Goal: Communication & Community: Answer question/provide support

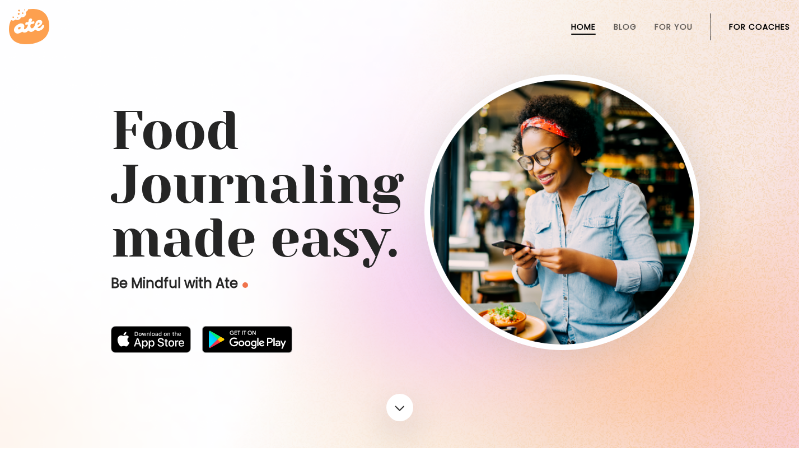
click at [745, 30] on link "For Coaches" at bounding box center [759, 26] width 61 height 9
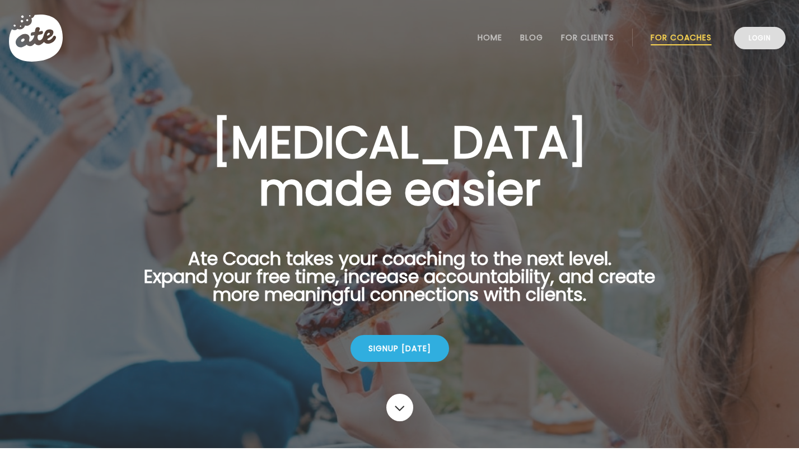
click at [746, 45] on link "Login" at bounding box center [760, 38] width 52 height 22
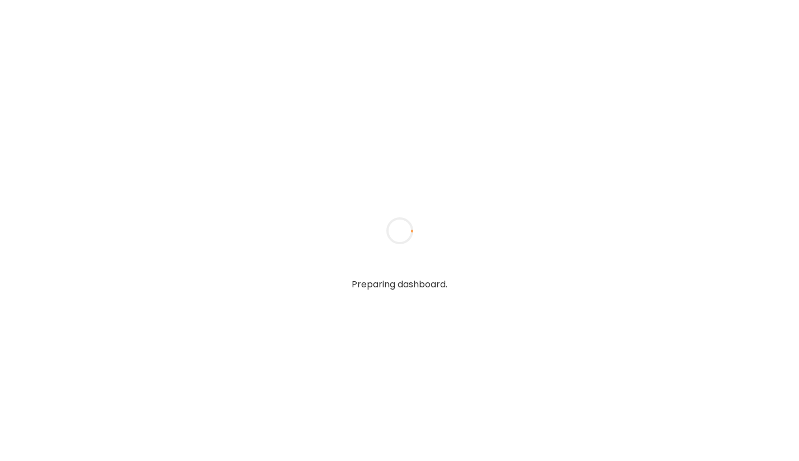
type input "**********"
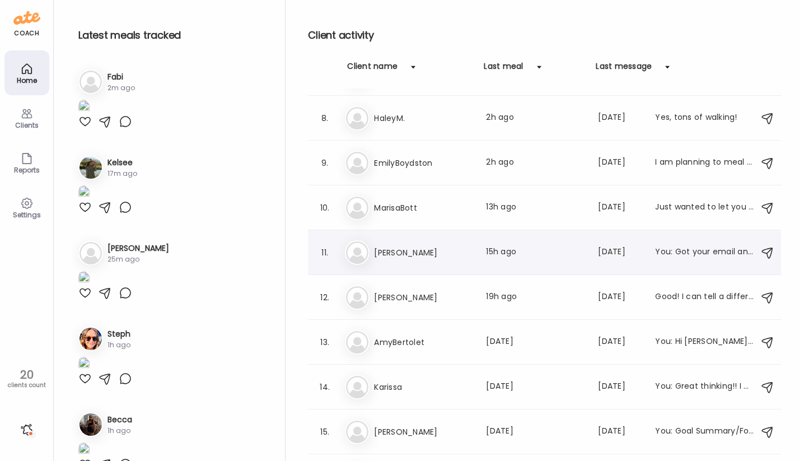
scroll to position [307, 0]
click at [429, 250] on h3 "[PERSON_NAME]" at bounding box center [423, 251] width 99 height 13
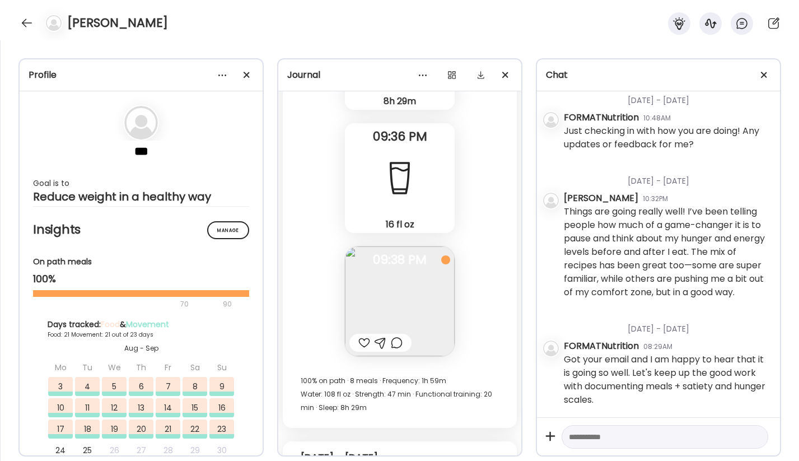
scroll to position [63041, 0]
click at [423, 330] on img at bounding box center [400, 302] width 110 height 110
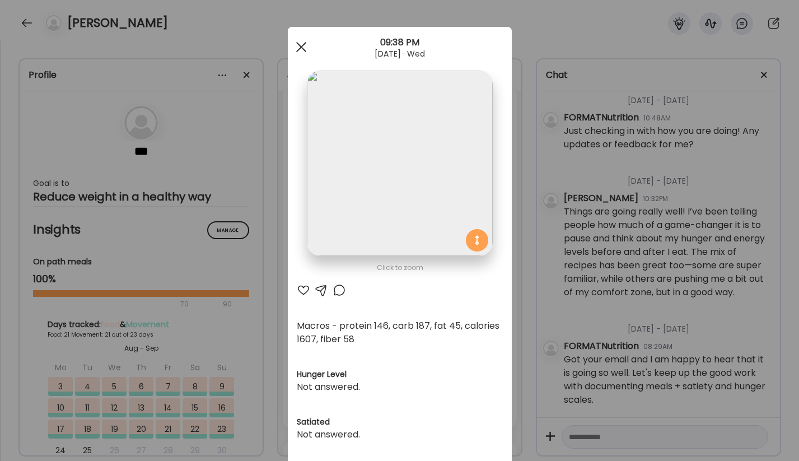
click at [299, 50] on div at bounding box center [301, 47] width 22 height 22
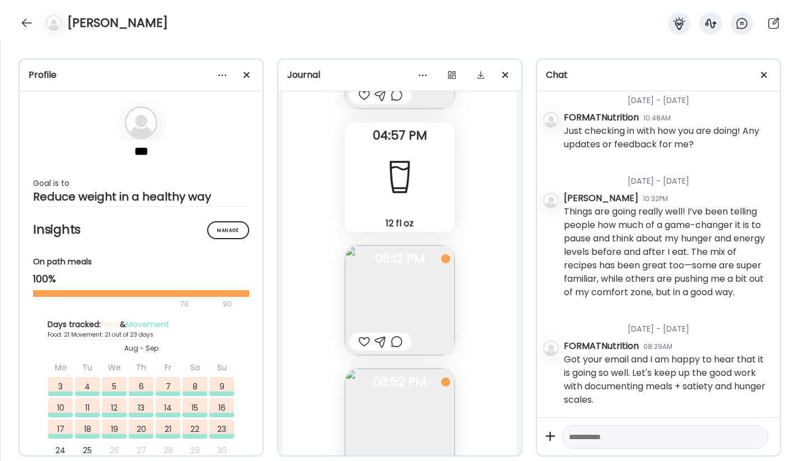
scroll to position [62545, 0]
click at [392, 280] on img at bounding box center [400, 306] width 110 height 110
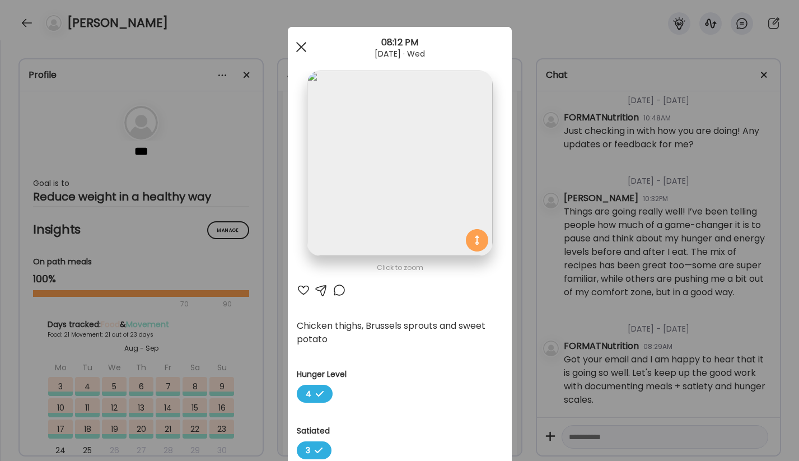
click at [300, 45] on div at bounding box center [301, 47] width 22 height 22
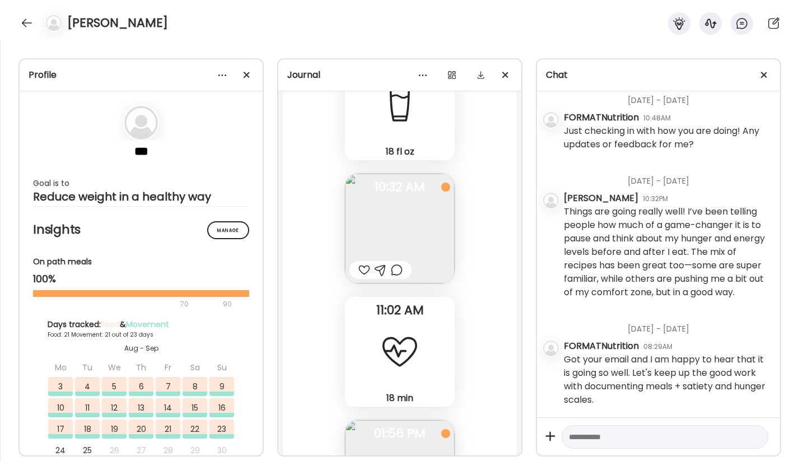
scroll to position [59894, 0]
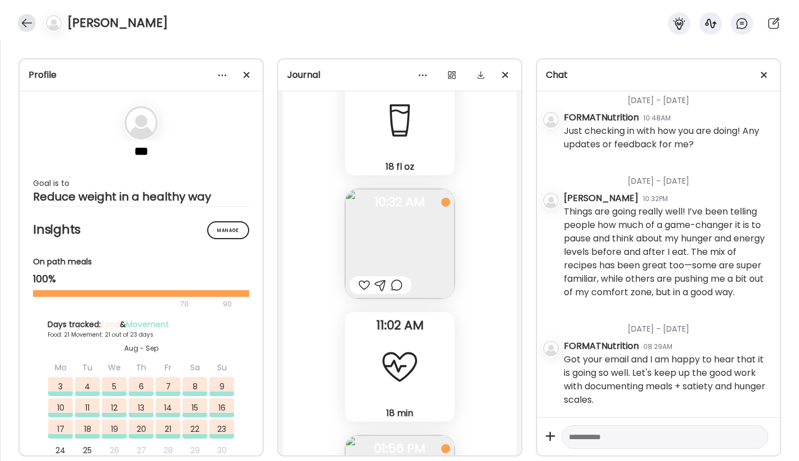
click at [24, 30] on div at bounding box center [27, 23] width 18 height 18
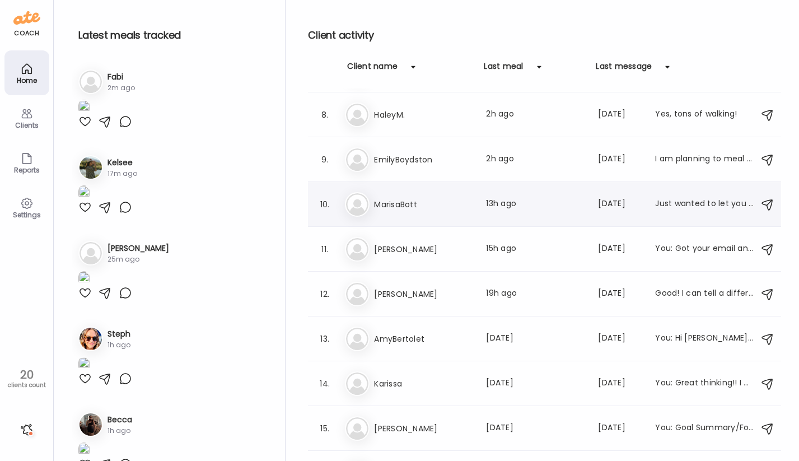
scroll to position [310, 0]
click at [471, 335] on h3 "AmyBertolet" at bounding box center [423, 337] width 99 height 13
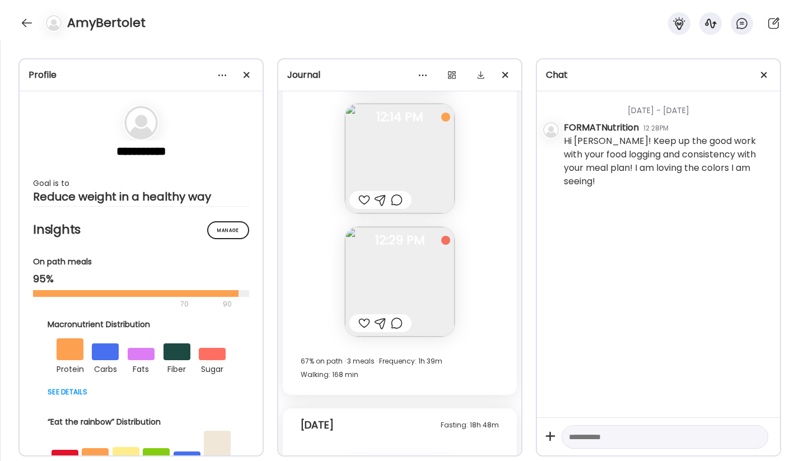
scroll to position [15188, 0]
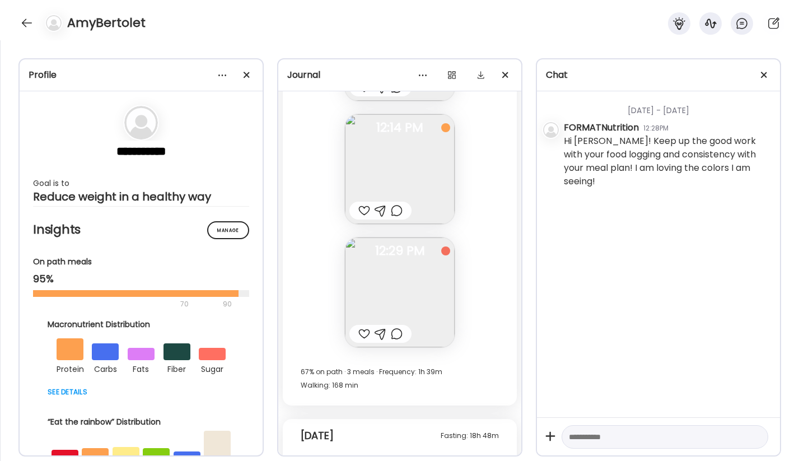
click at [598, 442] on textarea at bounding box center [655, 436] width 172 height 13
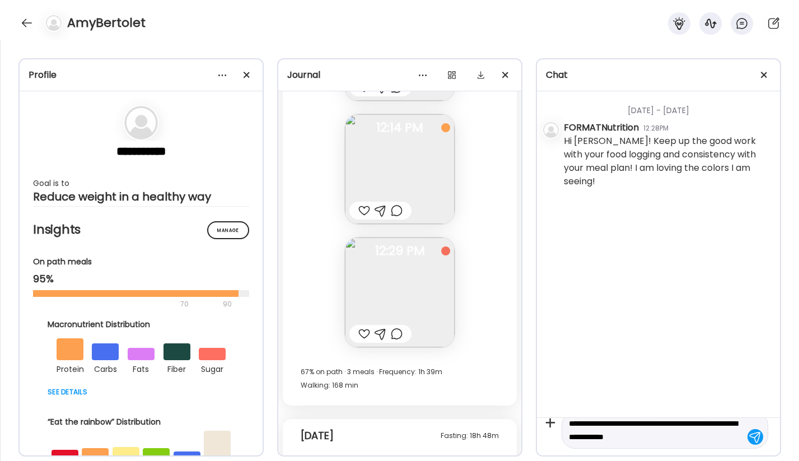
type textarea "**********"
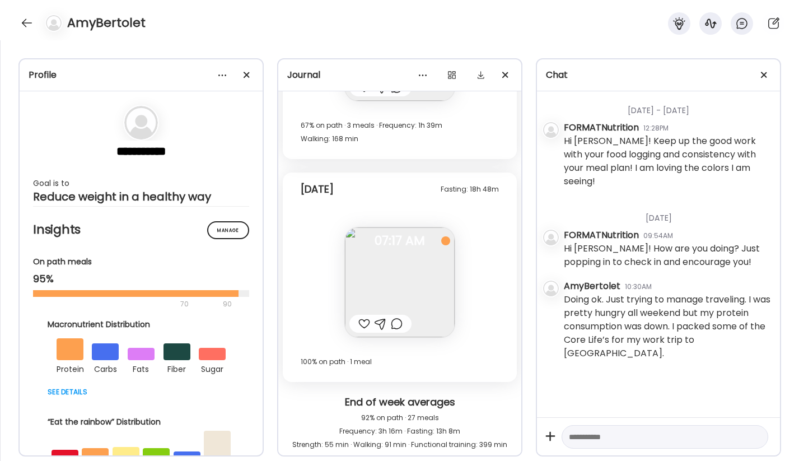
scroll to position [15435, 0]
drag, startPoint x: 587, startPoint y: 293, endPoint x: 587, endPoint y: 334, distance: 40.9
click at [587, 334] on div "AmyBertolet 10:30AM Doing ok. Just trying to manage traveling. I was pretty hun…" at bounding box center [667, 320] width 207 height 82
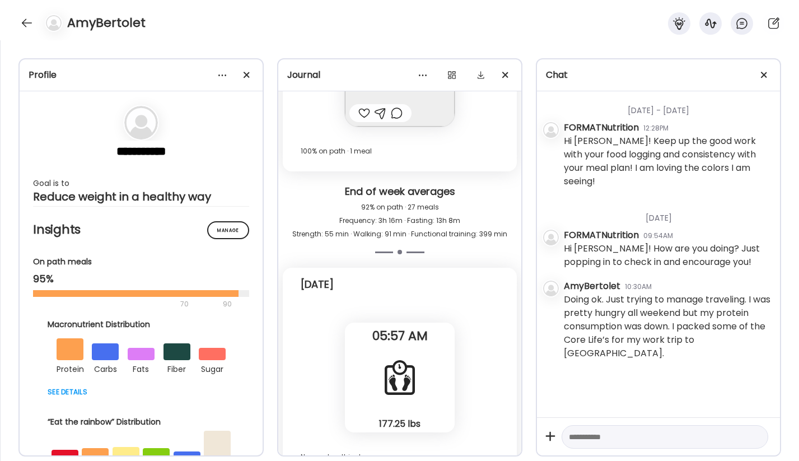
scroll to position [15662, 0]
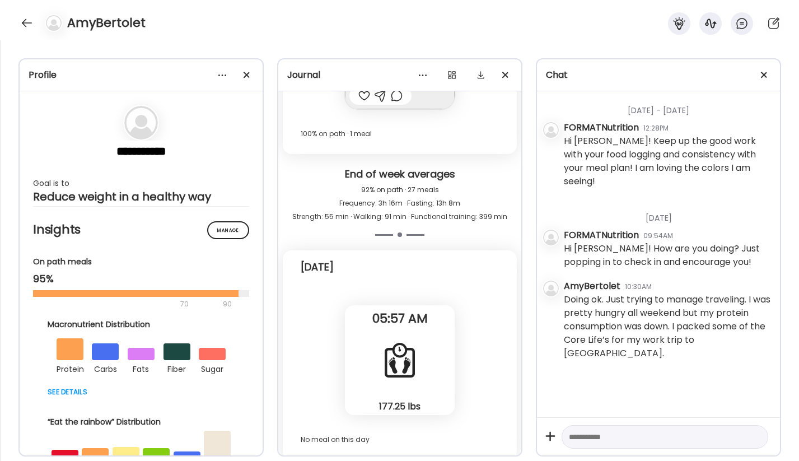
click at [602, 434] on textarea at bounding box center [655, 436] width 172 height 13
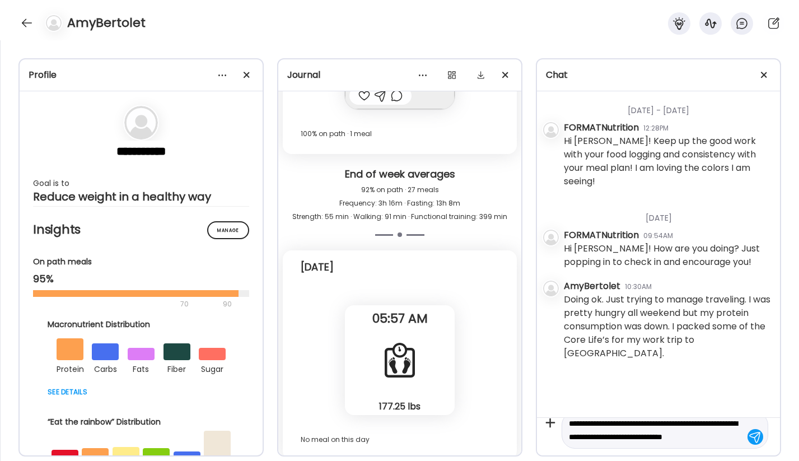
scroll to position [26, 0]
type textarea "**********"
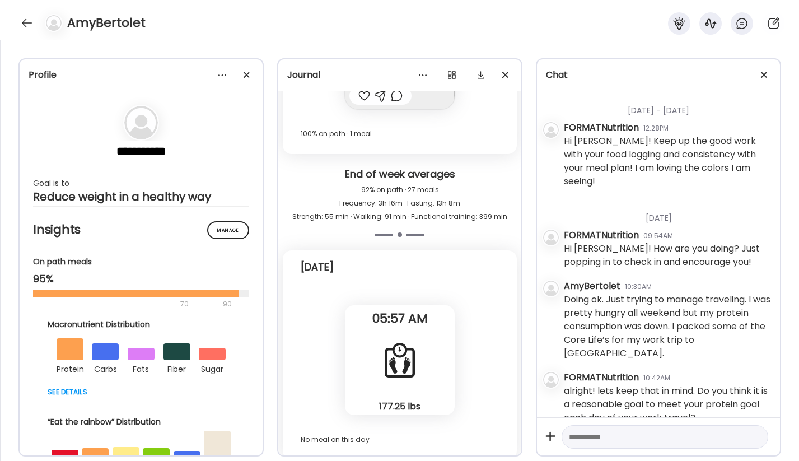
scroll to position [70, 0]
